Goal: Task Accomplishment & Management: Manage account settings

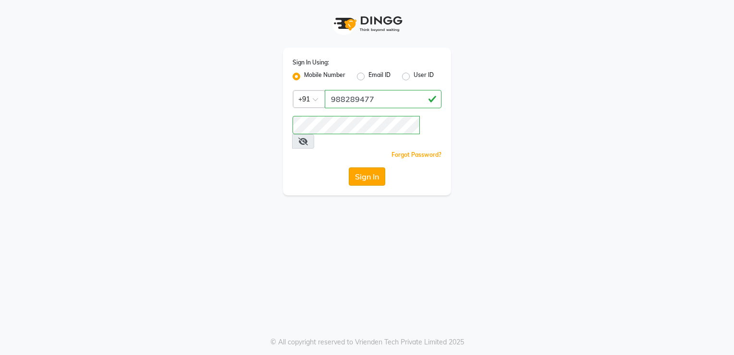
click at [379, 167] on button "Sign In" at bounding box center [367, 176] width 37 height 18
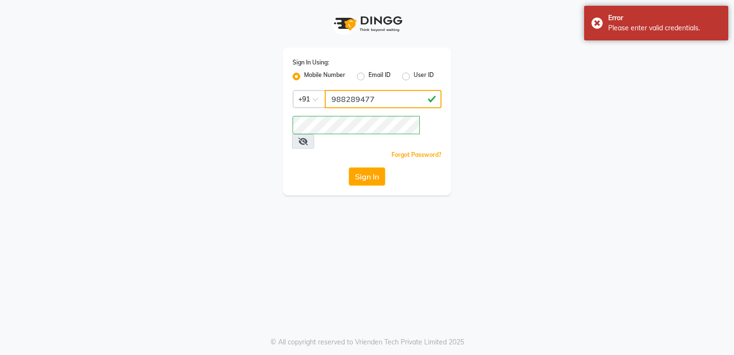
click at [359, 101] on input "988289477" at bounding box center [383, 99] width 117 height 18
type input "9882895477"
click at [376, 171] on button "Sign In" at bounding box center [367, 176] width 37 height 18
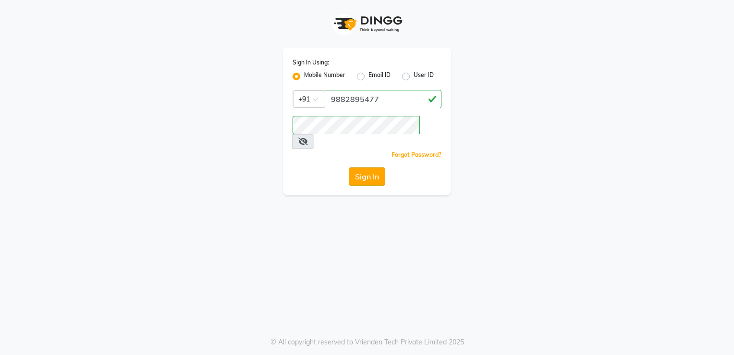
click at [369, 167] on button "Sign In" at bounding box center [367, 176] width 37 height 18
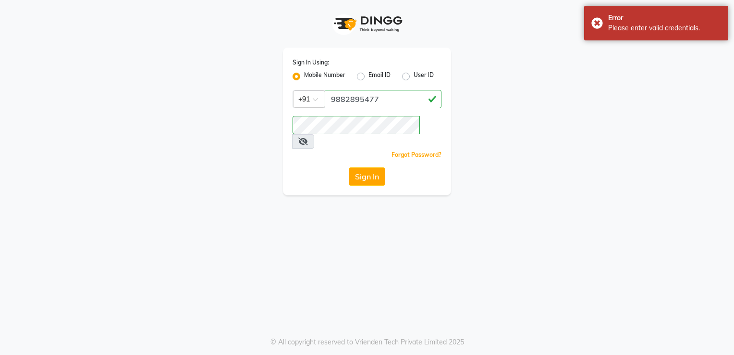
click at [314, 134] on span at bounding box center [303, 141] width 22 height 14
click at [308, 137] on icon at bounding box center [303, 141] width 10 height 8
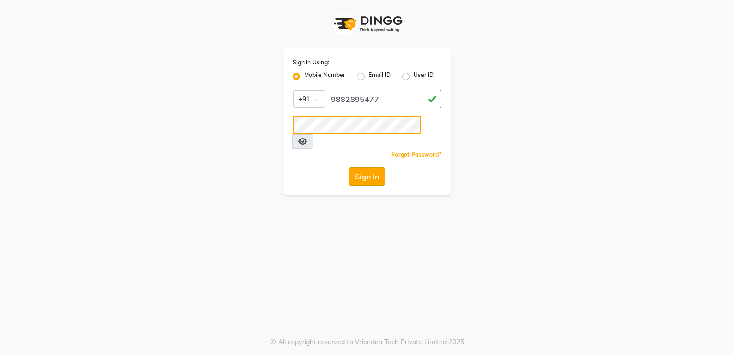
click at [349, 167] on button "Sign In" at bounding box center [367, 176] width 37 height 18
